Goal: Information Seeking & Learning: Learn about a topic

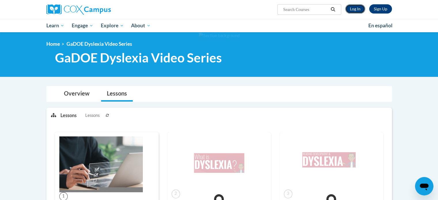
click at [352, 8] on link "Log In" at bounding box center [355, 8] width 20 height 9
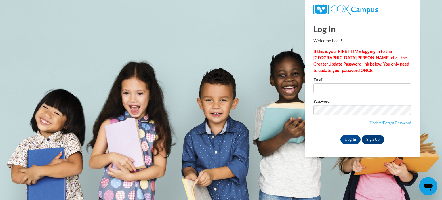
type input "[EMAIL_ADDRESS][DOMAIN_NAME]"
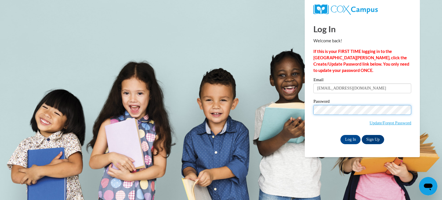
click at [341, 135] on input "Log In" at bounding box center [351, 139] width 20 height 9
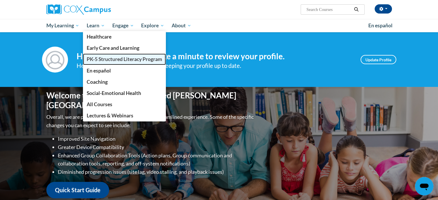
click at [105, 58] on span "PK-5 Structured Literacy Program" at bounding box center [124, 59] width 75 height 6
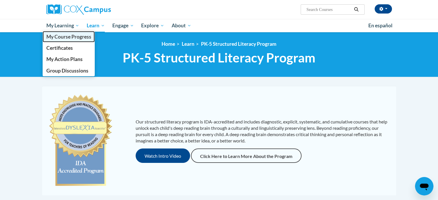
click at [62, 40] on link "My Course Progress" at bounding box center [69, 36] width 52 height 11
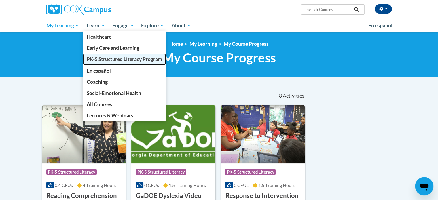
click at [101, 60] on span "PK-5 Structured Literacy Program" at bounding box center [124, 59] width 75 height 6
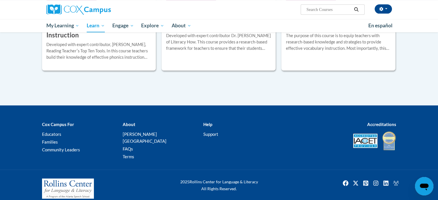
scroll to position [670, 0]
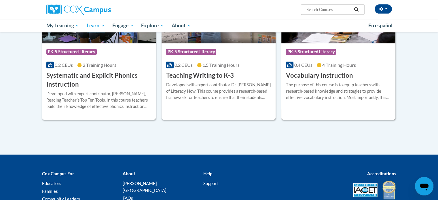
click at [315, 77] on h3 "Vocabulary Instruction" at bounding box center [319, 75] width 67 height 9
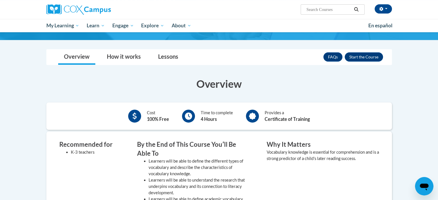
scroll to position [41, 0]
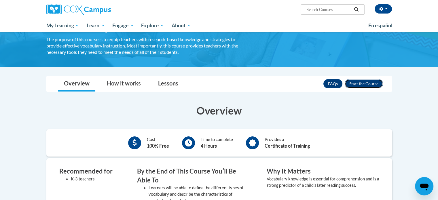
click at [373, 82] on button "Enroll" at bounding box center [364, 83] width 38 height 9
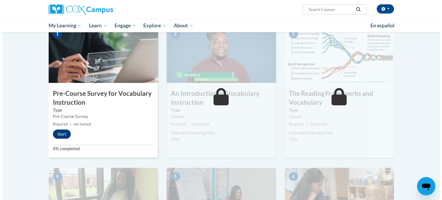
scroll to position [133, 0]
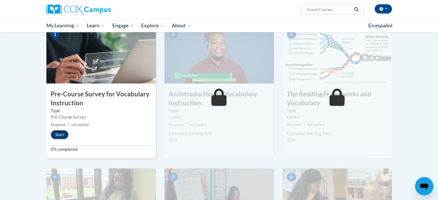
click at [62, 133] on button "Start" at bounding box center [60, 134] width 18 height 9
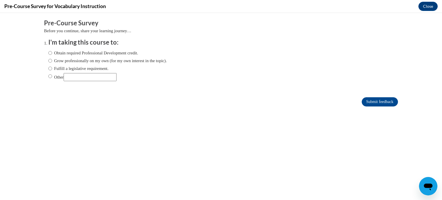
scroll to position [0, 0]
click at [53, 68] on label "Fulfill a legislative requirement." at bounding box center [78, 68] width 60 height 6
click at [52, 68] on input "Fulfill a legislative requirement." at bounding box center [50, 68] width 4 height 6
radio input "true"
click at [364, 103] on input "Submit feedback" at bounding box center [380, 101] width 36 height 9
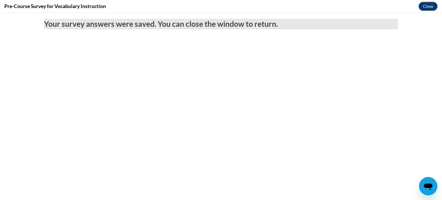
click at [426, 9] on button "Close" at bounding box center [428, 6] width 19 height 9
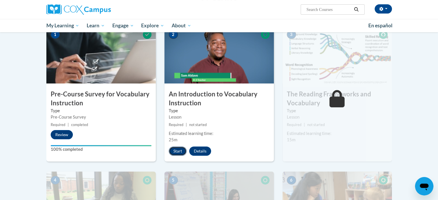
click at [180, 152] on button "Start" at bounding box center [178, 151] width 18 height 9
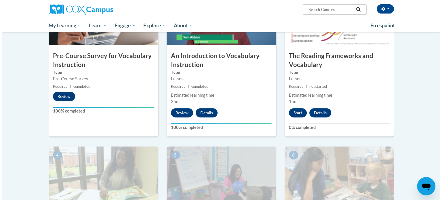
scroll to position [172, 0]
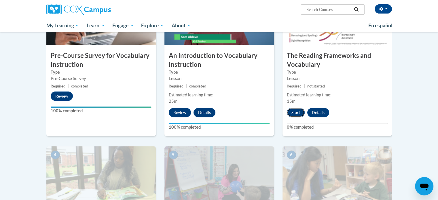
click at [298, 110] on button "Start" at bounding box center [296, 112] width 18 height 9
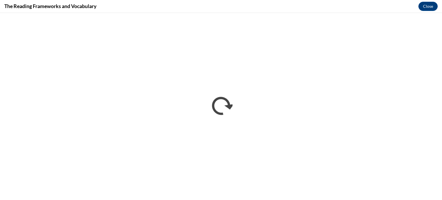
scroll to position [0, 0]
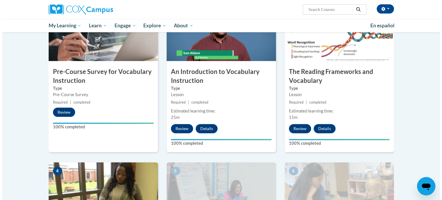
scroll to position [257, 0]
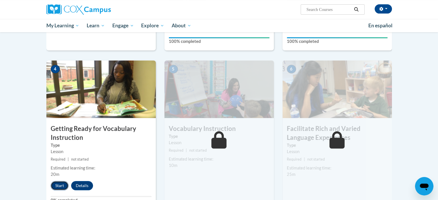
click at [62, 183] on button "Start" at bounding box center [60, 185] width 18 height 9
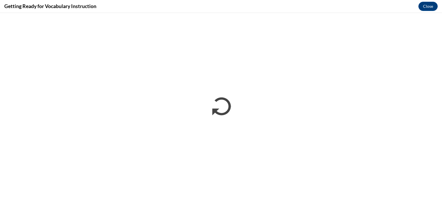
scroll to position [0, 0]
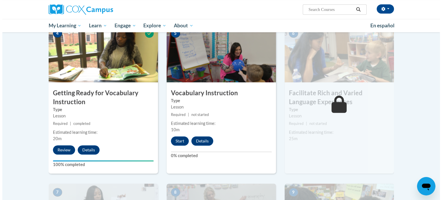
scroll to position [293, 0]
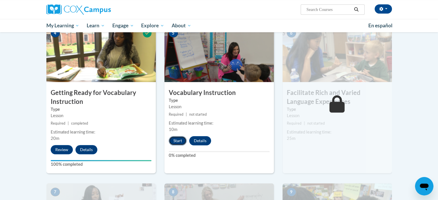
click at [180, 139] on button "Start" at bounding box center [178, 140] width 18 height 9
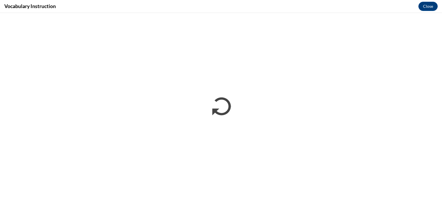
scroll to position [0, 0]
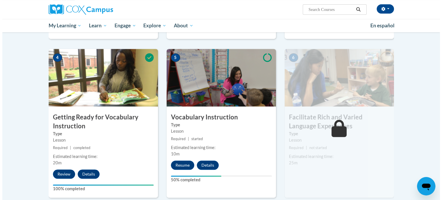
scroll to position [298, 0]
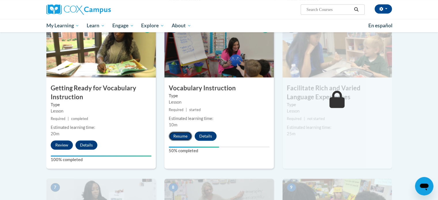
click at [178, 137] on button "Resume" at bounding box center [180, 136] width 23 height 9
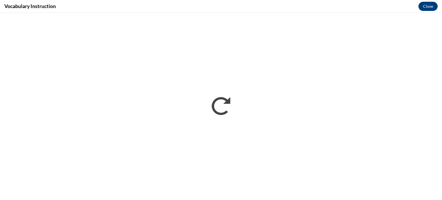
scroll to position [0, 0]
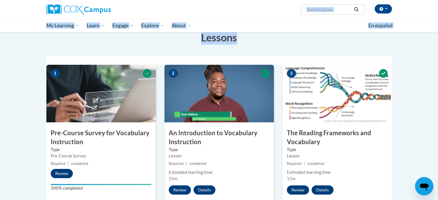
scroll to position [110, 0]
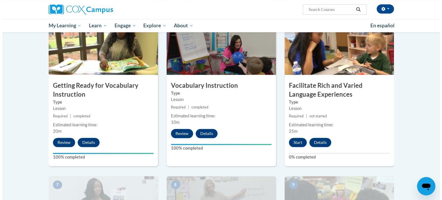
scroll to position [300, 0]
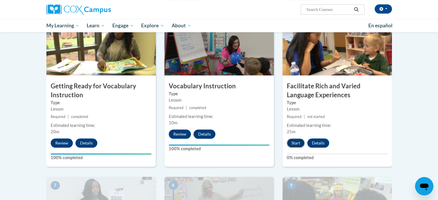
click at [299, 139] on button "Start" at bounding box center [296, 142] width 18 height 9
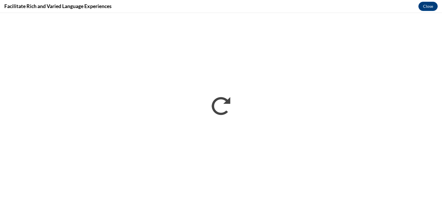
scroll to position [0, 0]
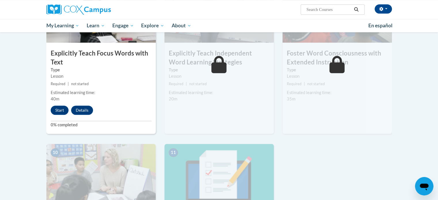
scroll to position [492, 0]
